Goal: Task Accomplishment & Management: Manage account settings

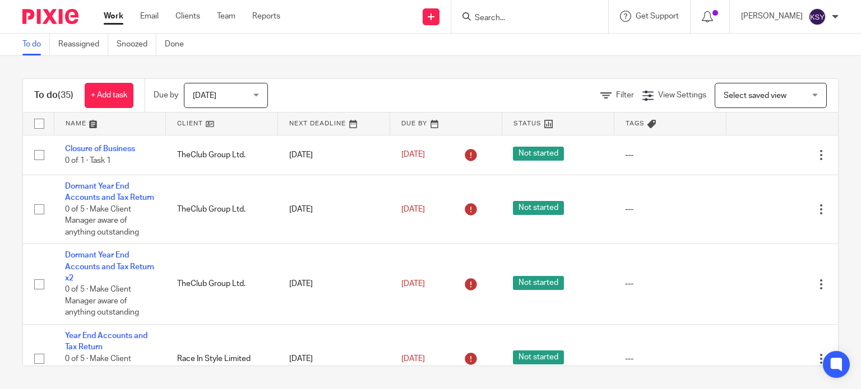
click at [553, 19] on input "Search" at bounding box center [524, 18] width 101 height 10
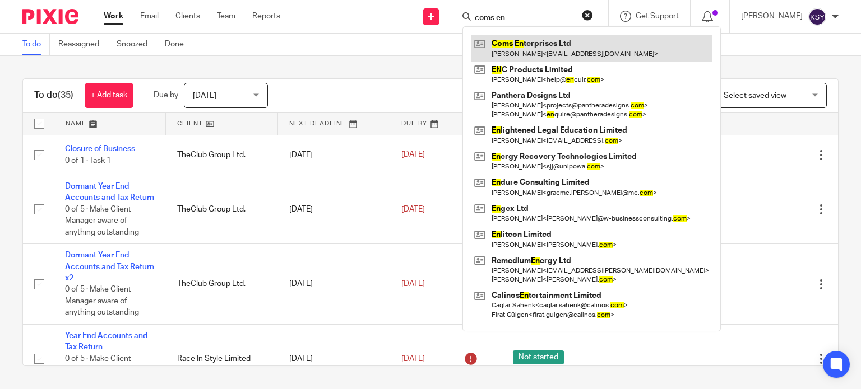
type input "coms en"
click at [538, 41] on link at bounding box center [591, 48] width 240 height 26
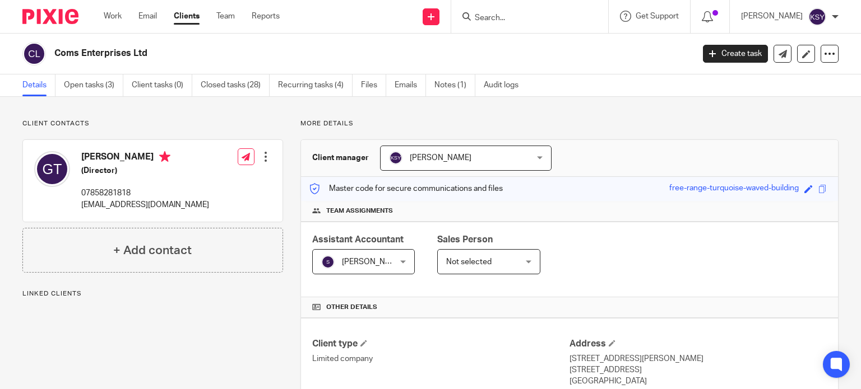
click at [267, 156] on div at bounding box center [265, 156] width 11 height 11
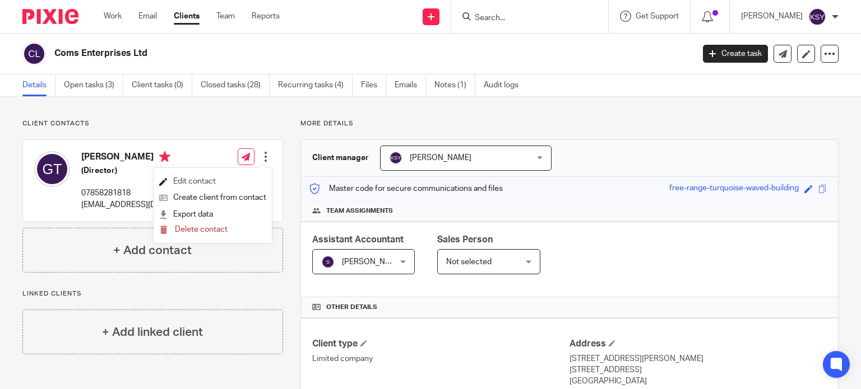
click at [244, 178] on link "Edit contact" at bounding box center [212, 182] width 107 height 16
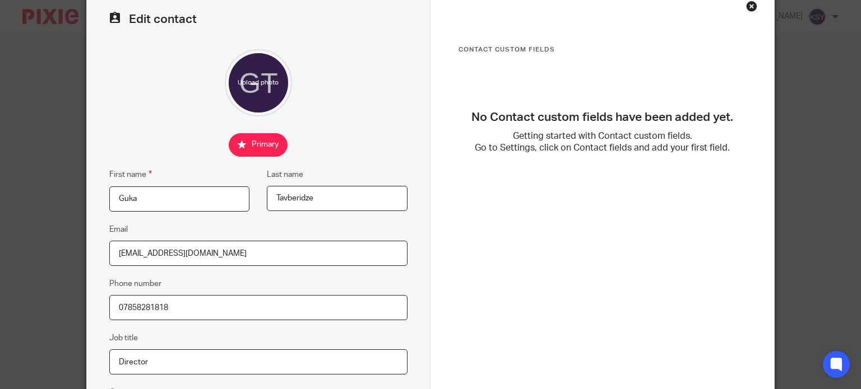
click at [211, 251] on input "[EMAIL_ADDRESS][DOMAIN_NAME]" at bounding box center [258, 253] width 298 height 25
paste input "xpressm"
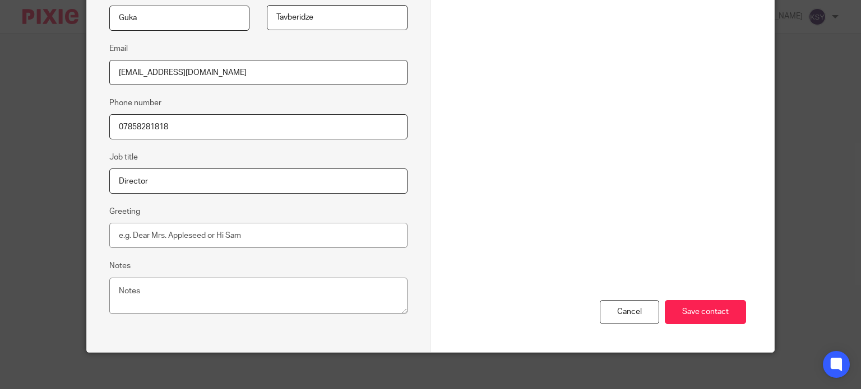
scroll to position [244, 0]
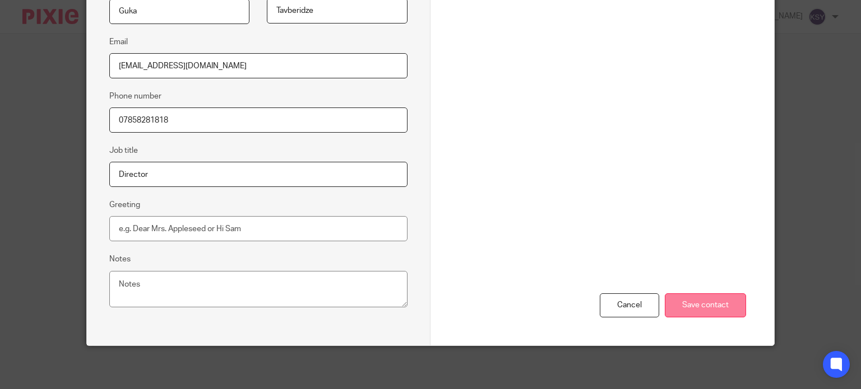
type input "[EMAIL_ADDRESS][DOMAIN_NAME]"
click at [699, 312] on input "Save contact" at bounding box center [705, 306] width 81 height 24
